Goal: Communication & Community: Ask a question

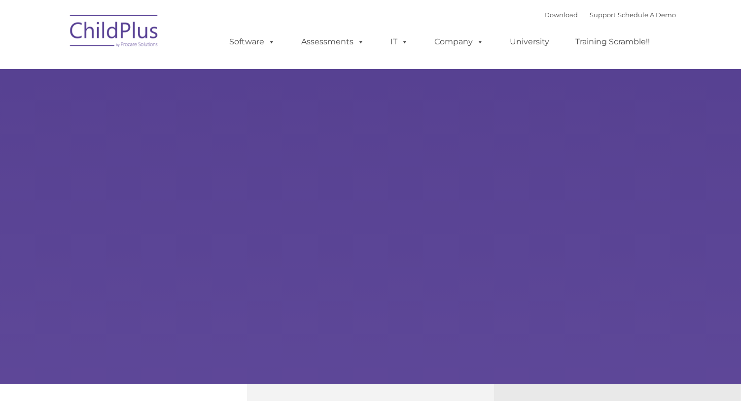
select select "MEDIUM"
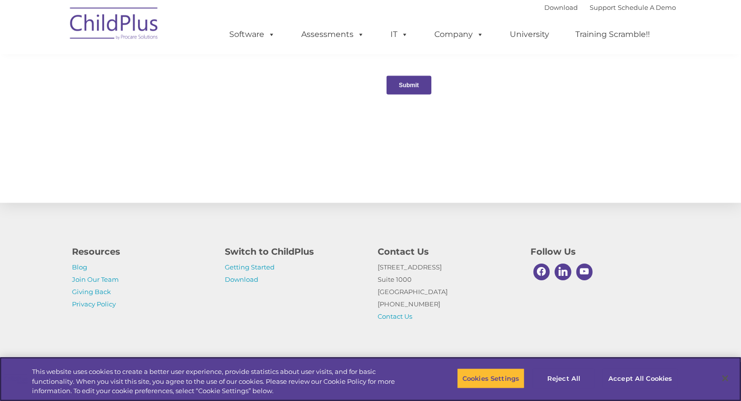
scroll to position [1051, 0]
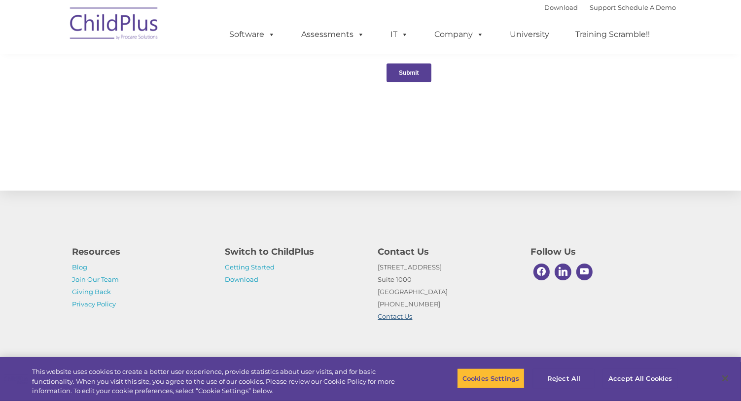
click at [390, 318] on link "Contact Us" at bounding box center [395, 317] width 35 height 8
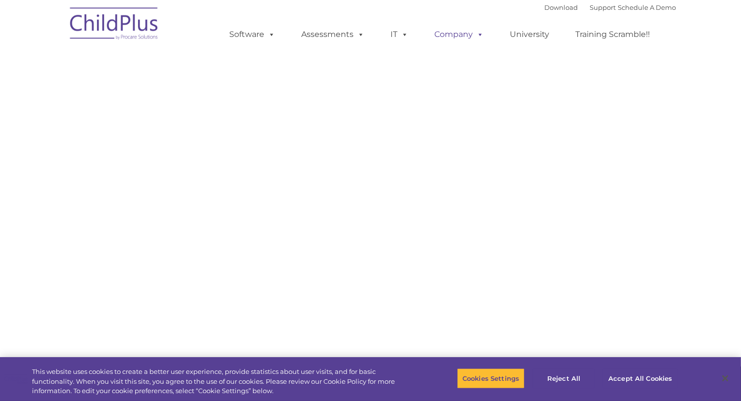
select select "MEDIUM"
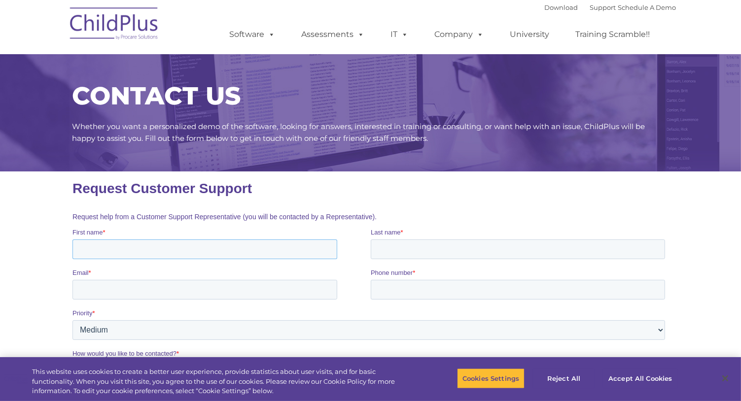
click at [172, 247] on input "First name *" at bounding box center [204, 249] width 265 height 20
type input "LaKeisha"
type input "Smit"
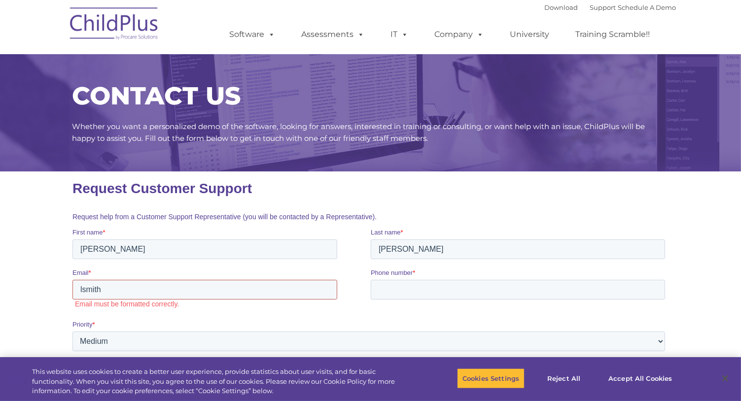
type input "lsmith@familyguidancecenter.org"
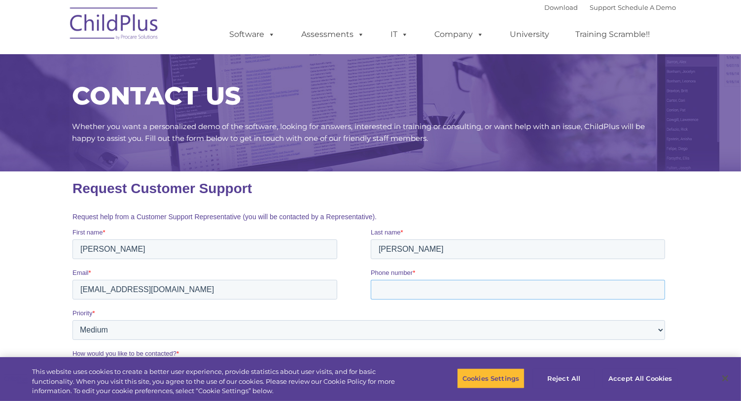
click at [390, 284] on input "Phone number *" at bounding box center [517, 290] width 294 height 20
type input "(334)341-9256"
click at [426, 333] on select "Please Select Low Medium High" at bounding box center [368, 330] width 593 height 20
select select "HIGH"
click at [72, 320] on select "Please Select Low Medium High" at bounding box center [368, 330] width 593 height 20
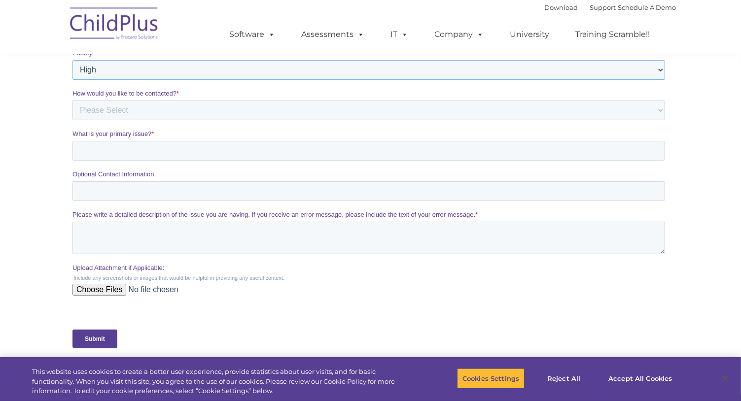
scroll to position [267, 0]
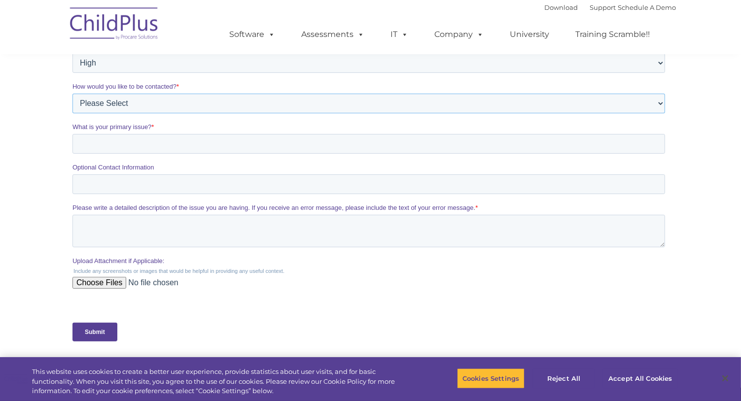
click at [235, 105] on select "Please Select Phone Email" at bounding box center [368, 104] width 593 height 20
select select "Phone"
click at [72, 114] on select "Please Select Phone Email" at bounding box center [368, 104] width 593 height 20
click at [211, 146] on input "What is your primary issue? *" at bounding box center [368, 145] width 593 height 20
type input "Registration"
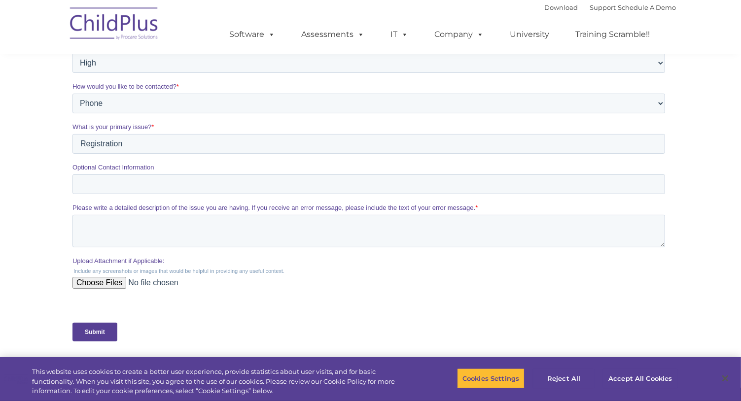
click at [104, 333] on input "Submit" at bounding box center [94, 332] width 45 height 19
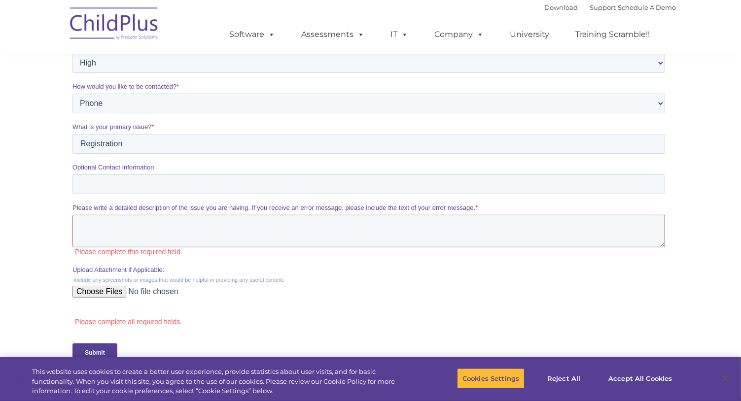
click at [106, 229] on textarea "Please write a detailed description of the issue you are having. If you receive…" at bounding box center [368, 231] width 593 height 33
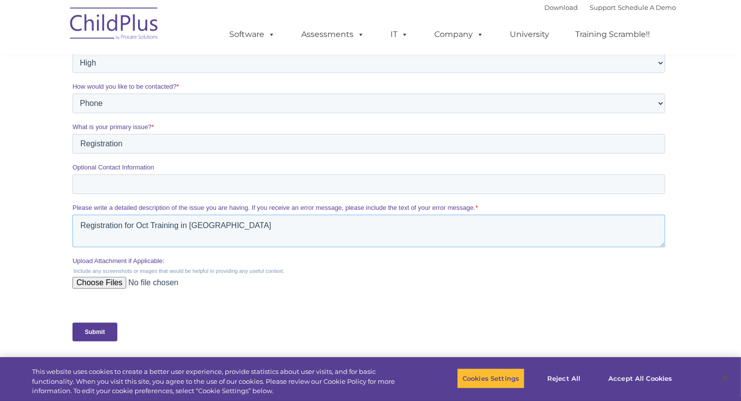
type textarea "Registration for Oct Training in Vegas"
click at [94, 341] on input "Submit" at bounding box center [94, 332] width 45 height 19
